Goal: Transaction & Acquisition: Purchase product/service

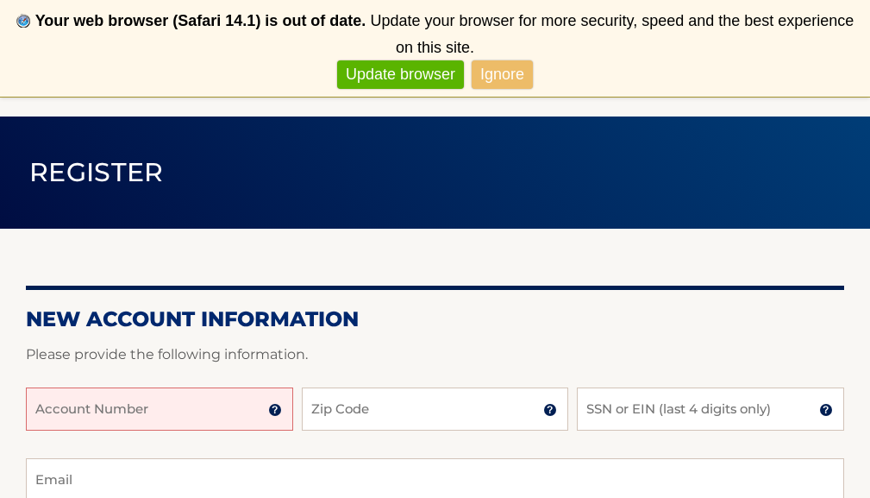
scroll to position [143, 0]
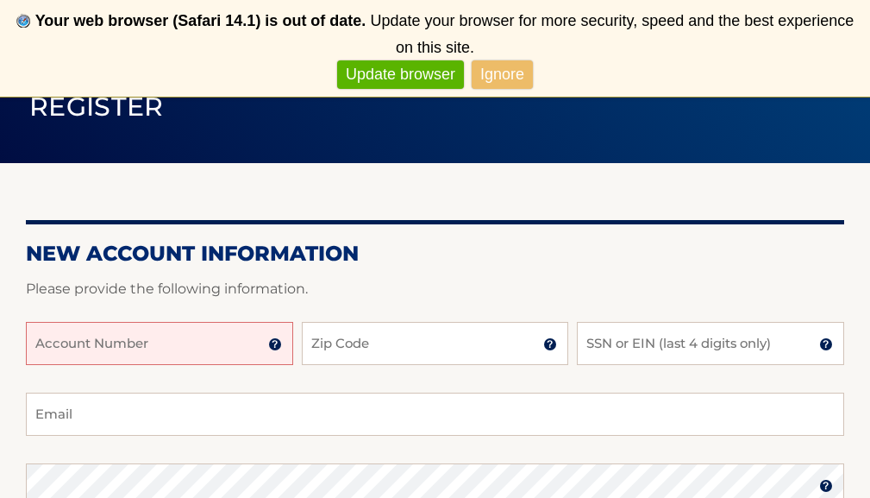
click at [166, 346] on input "Account Number" at bounding box center [159, 343] width 267 height 43
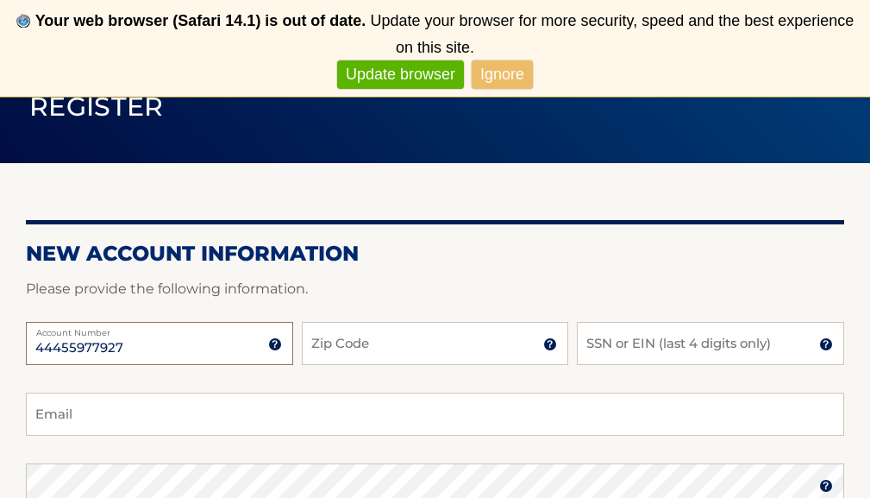
type input "44455977927"
click at [381, 350] on input "33027" at bounding box center [435, 343] width 267 height 43
type input "33027"
click at [614, 348] on input "SSN or EIN (last 4 digits only)" at bounding box center [710, 343] width 267 height 43
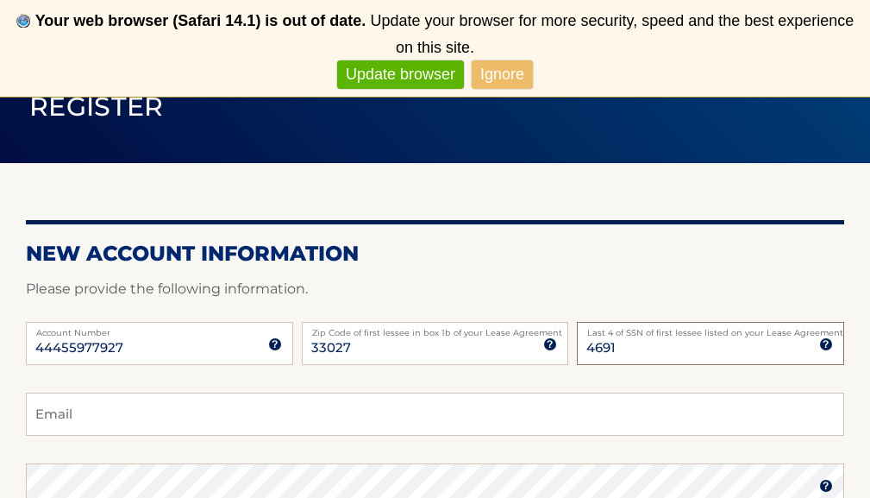
type input "4691"
type input "juandrake@hotmail.com"
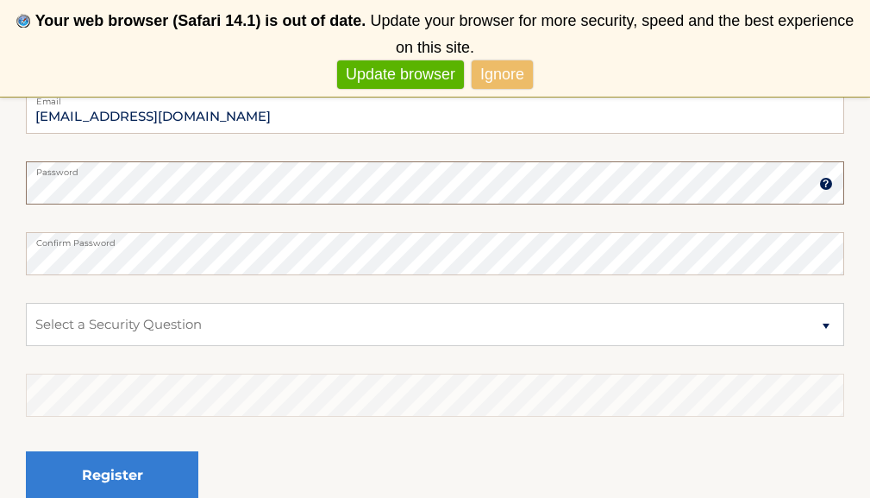
scroll to position [445, 0]
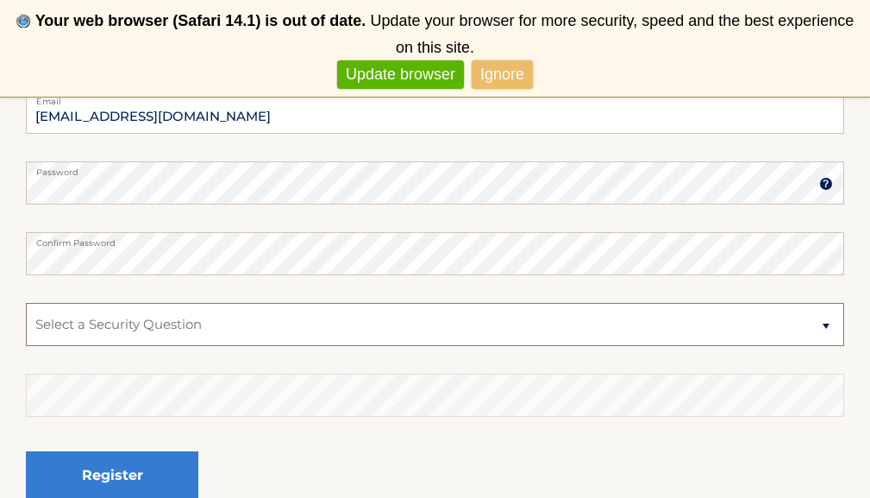
select select "1"
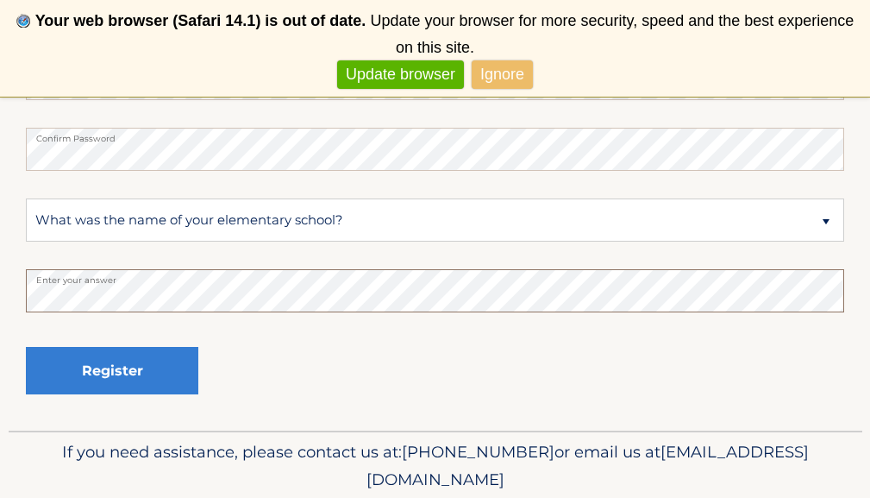
scroll to position [549, 0]
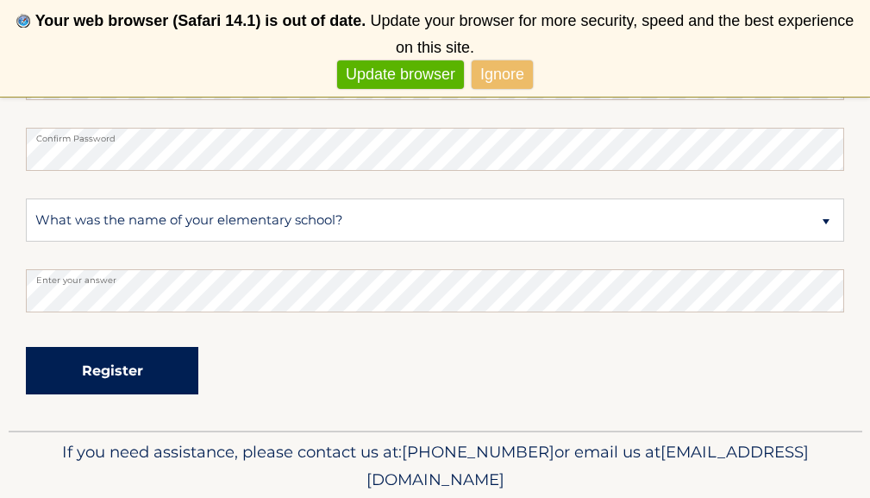
click at [94, 380] on button "Register" at bounding box center [112, 370] width 173 height 47
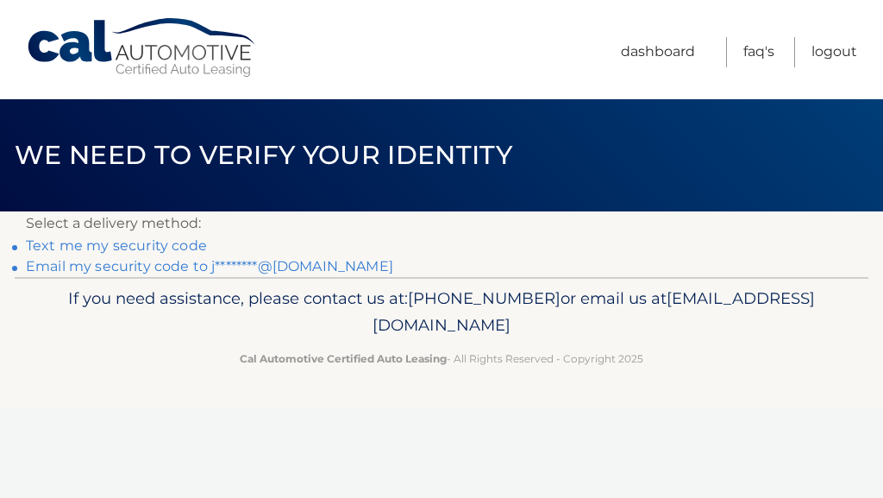
click at [134, 242] on link "Text me my security code" at bounding box center [116, 245] width 181 height 16
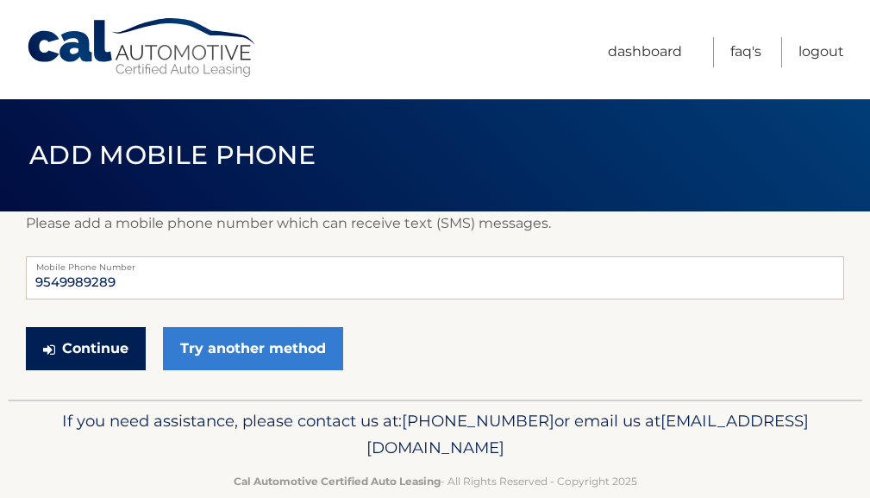
click at [82, 349] on button "Continue" at bounding box center [86, 348] width 120 height 43
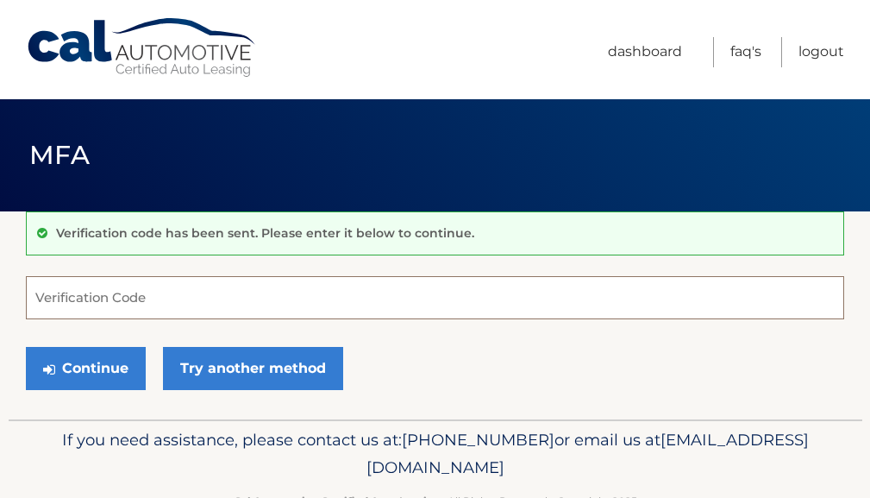
click at [104, 301] on input "Verification Code" at bounding box center [435, 297] width 819 height 43
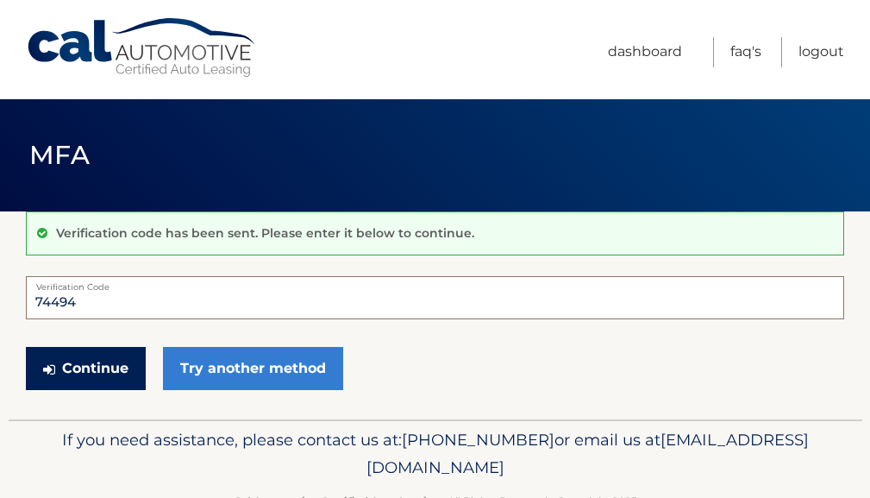
type input "744941"
click at [97, 370] on button "Continue" at bounding box center [86, 368] width 120 height 43
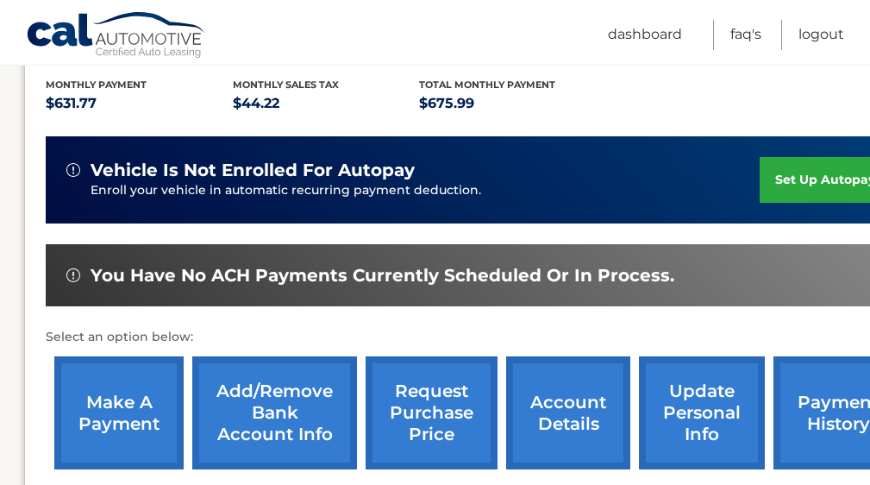
scroll to position [385, 2]
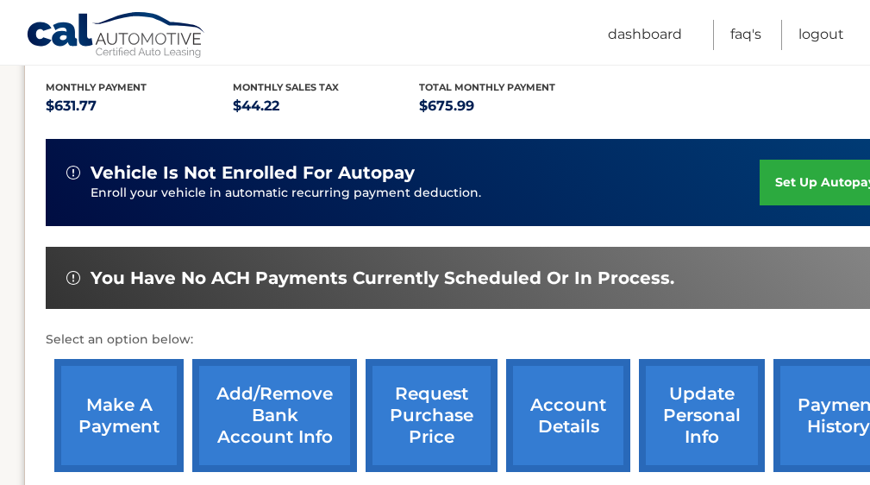
click at [128, 416] on link "make a payment" at bounding box center [118, 415] width 129 height 113
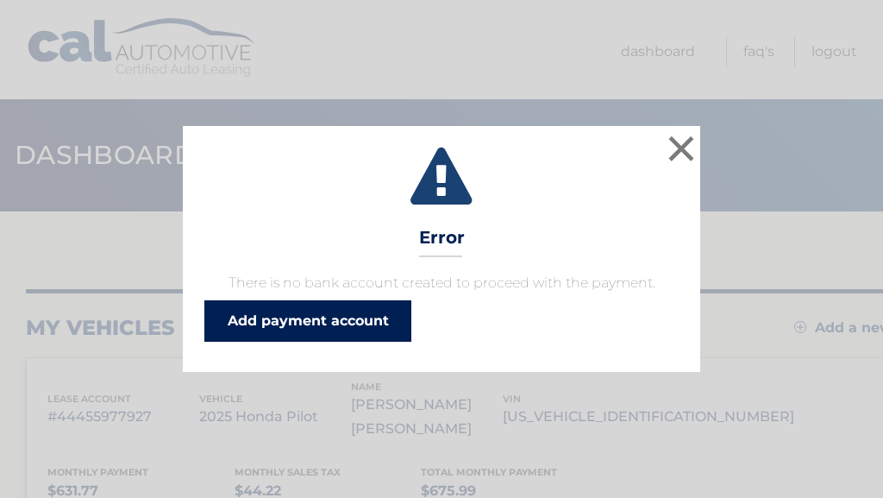
click at [329, 314] on link "Add payment account" at bounding box center [307, 320] width 207 height 41
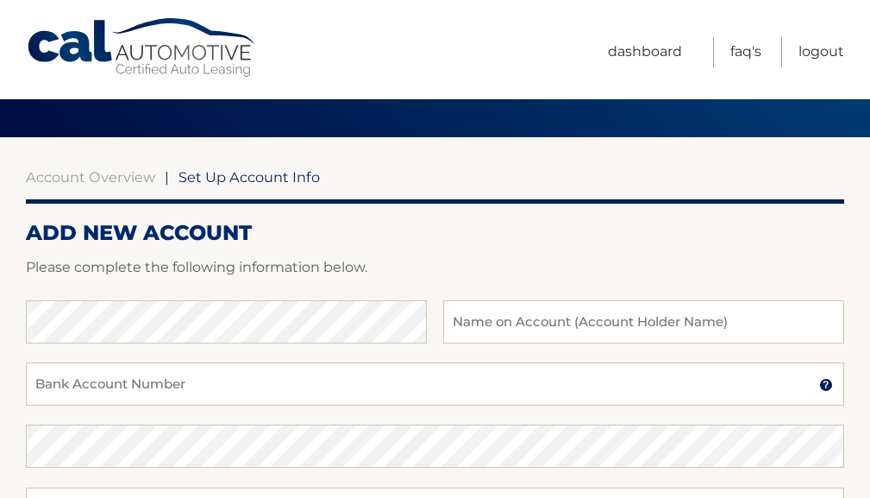
scroll to position [84, 0]
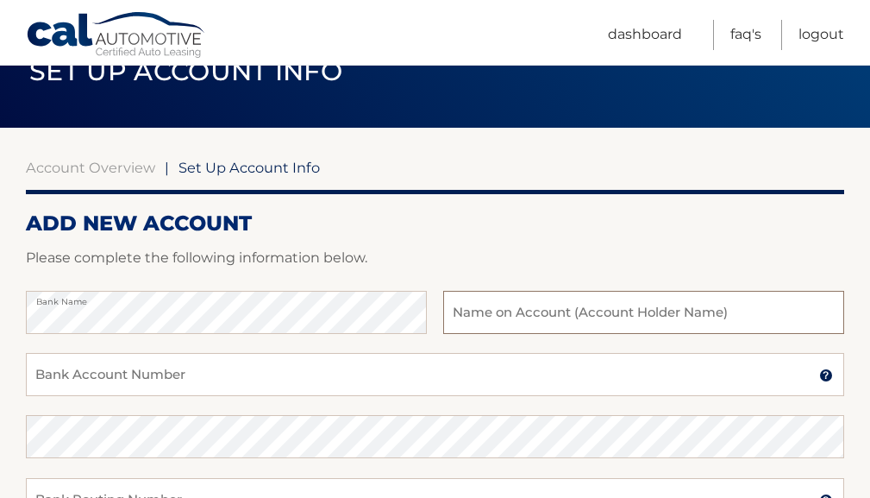
drag, startPoint x: 124, startPoint y: 287, endPoint x: 529, endPoint y: 316, distance: 405.5
click at [529, 316] on input "text" at bounding box center [643, 312] width 401 height 43
type input "Juan Gonzalez"
click at [129, 372] on input "Bank Account Number" at bounding box center [435, 374] width 819 height 43
paste input "898075171370"
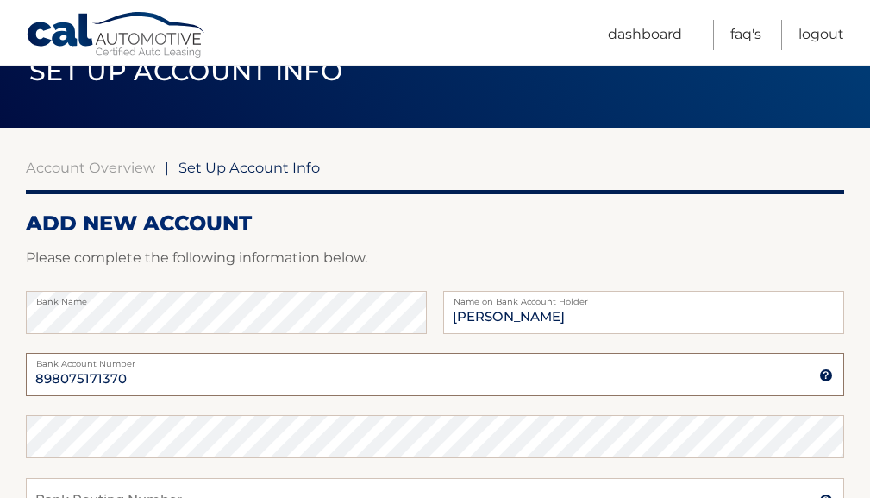
type input "898075171370"
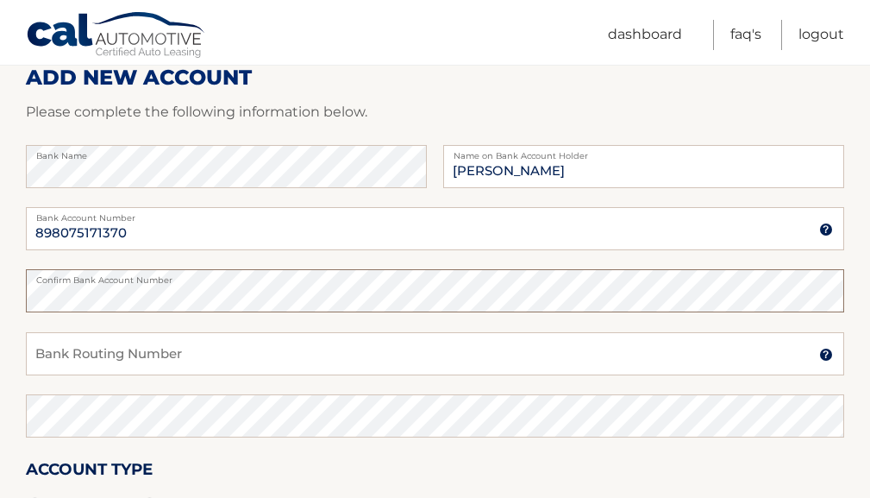
scroll to position [231, 0]
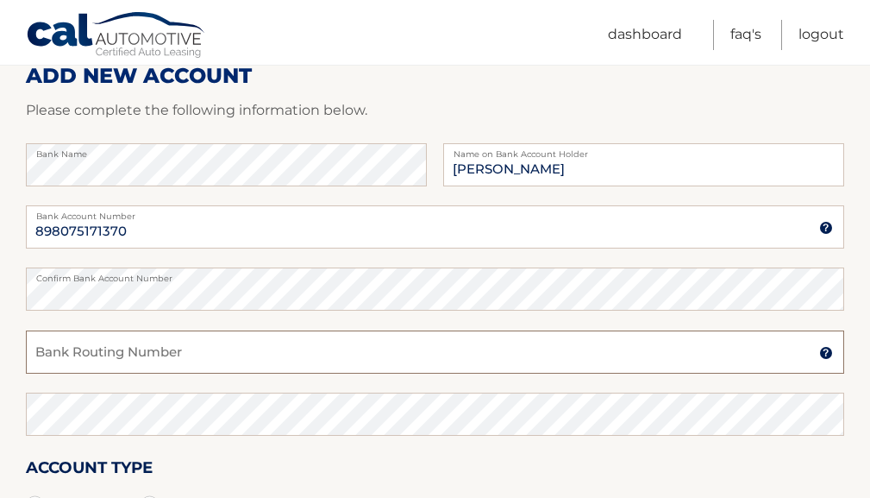
click at [111, 352] on input "Bank Routing Number" at bounding box center [435, 351] width 819 height 43
paste input "063100277"
type input "063100277"
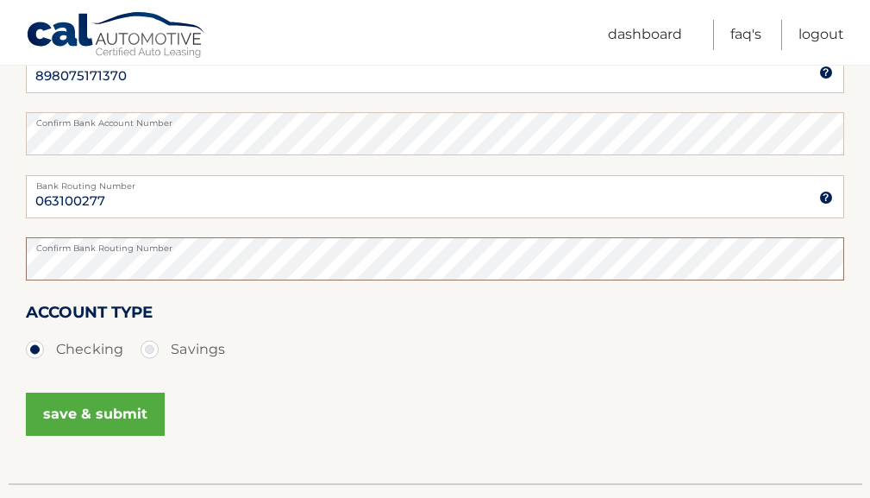
scroll to position [397, 0]
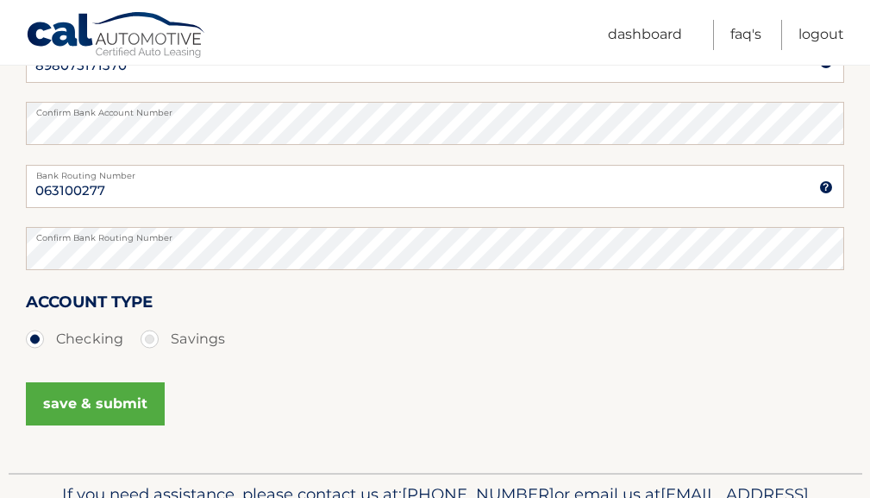
click at [158, 339] on label "Savings" at bounding box center [183, 339] width 85 height 35
click at [158, 339] on input "Savings" at bounding box center [155, 336] width 17 height 28
radio input "true"
click at [92, 403] on button "save & submit" at bounding box center [95, 403] width 139 height 43
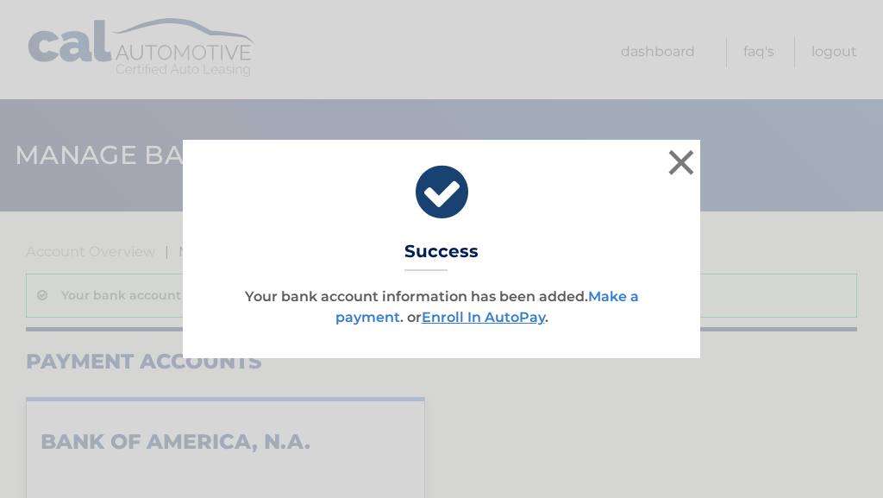
click at [631, 292] on link "Make a payment" at bounding box center [488, 306] width 304 height 37
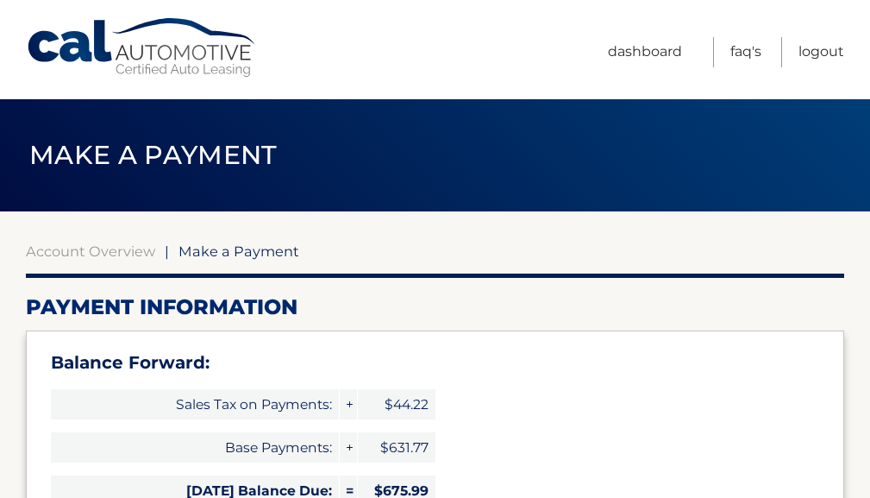
select select "ZTkyN2RjOTYtNmY2My00YTlmLWExYzEtOGE4OTNlMjE0ZmM4"
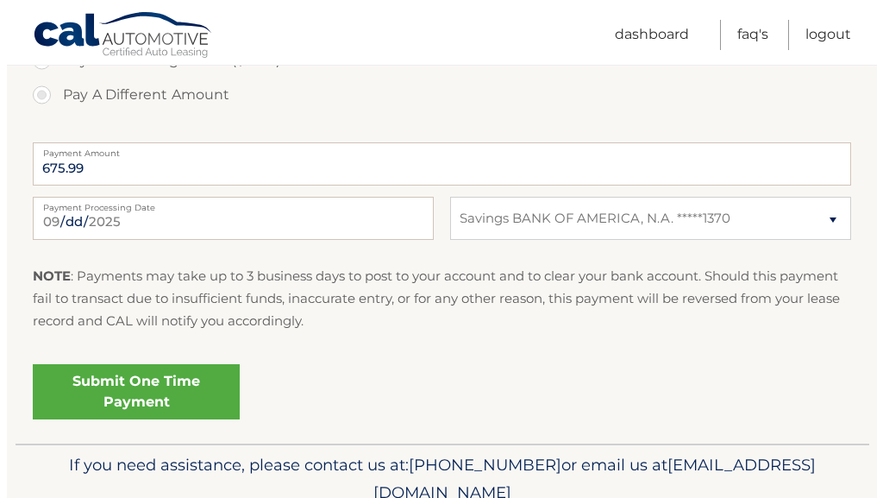
scroll to position [779, 0]
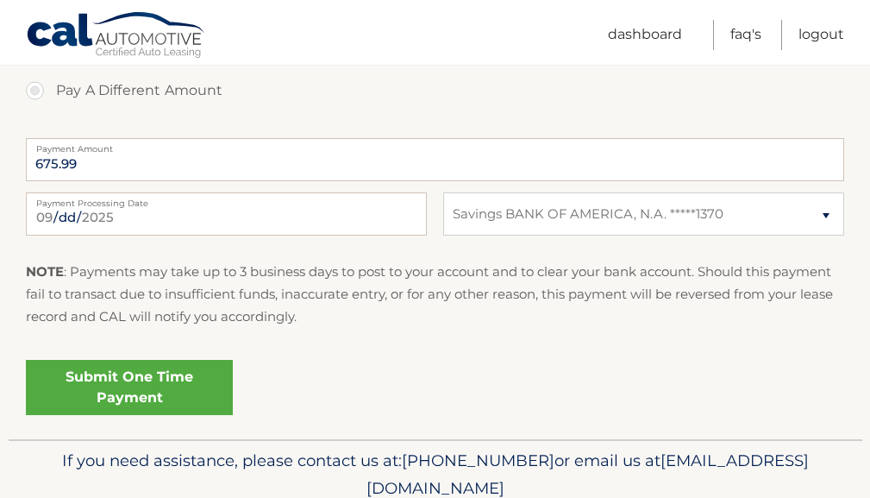
click at [121, 374] on link "Submit One Time Payment" at bounding box center [129, 387] width 207 height 55
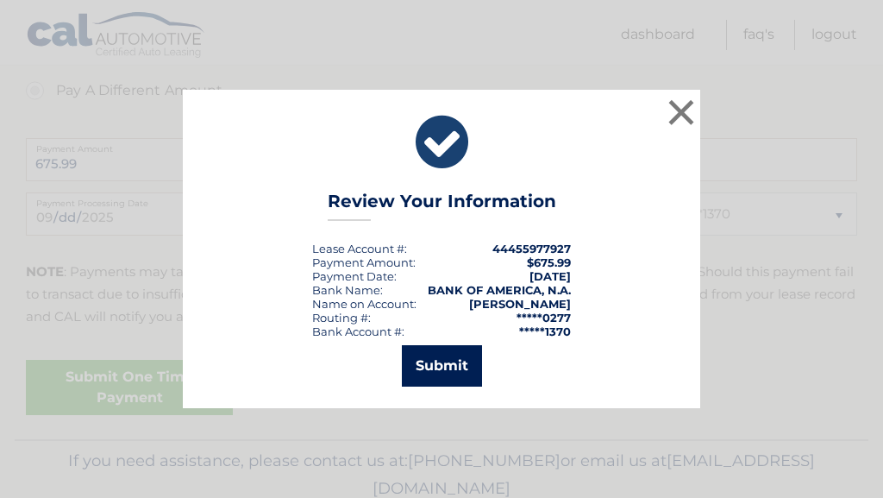
click at [462, 353] on button "Submit" at bounding box center [442, 365] width 80 height 41
